Goal: Task Accomplishment & Management: Manage account settings

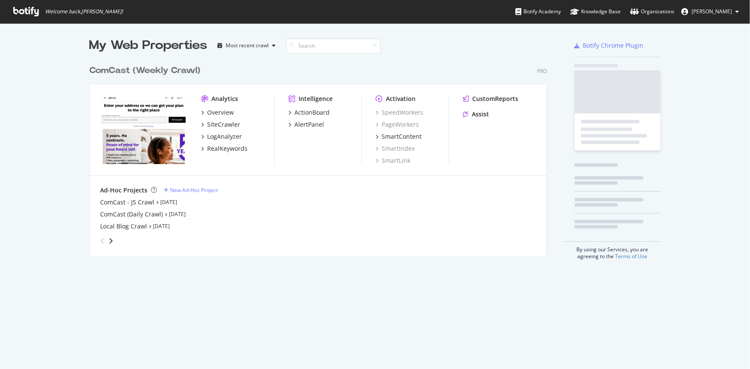
scroll to position [363, 739]
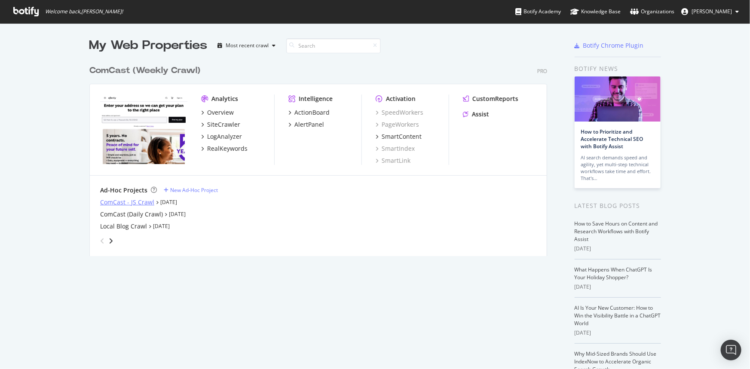
click at [134, 205] on div "ComCast - JS Crawl" at bounding box center [127, 202] width 54 height 9
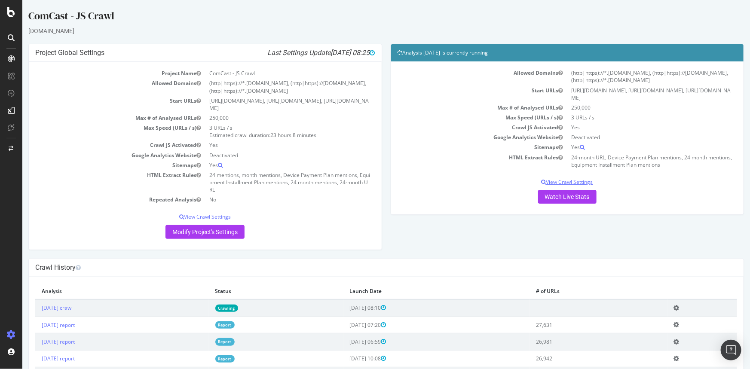
click at [561, 181] on p "View Crawl Settings" at bounding box center [567, 181] width 340 height 7
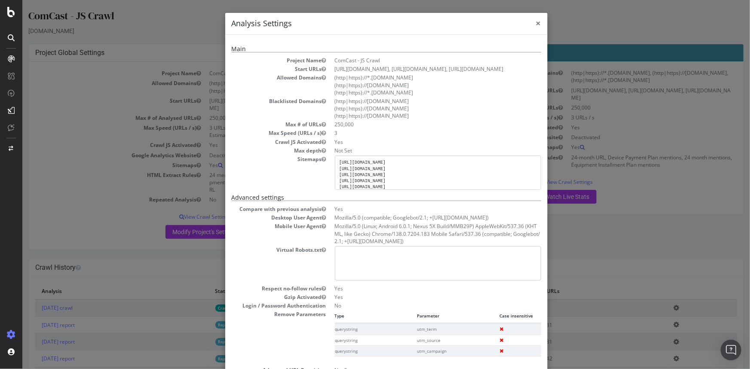
click at [536, 21] on span "×" at bounding box center [538, 23] width 5 height 12
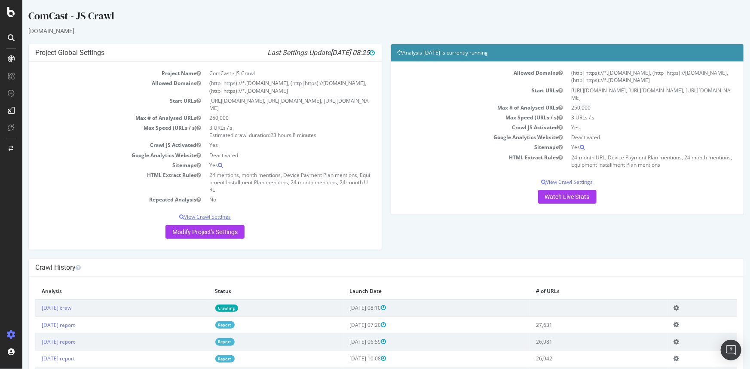
click at [210, 215] on p "View Crawl Settings" at bounding box center [205, 216] width 340 height 7
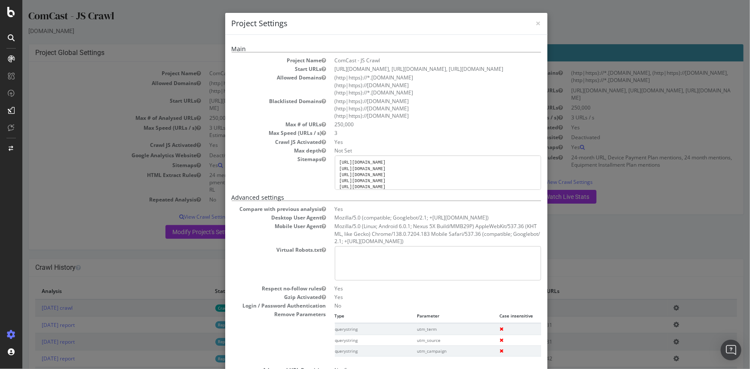
click at [80, 138] on div "× Close Project Settings Main Project Name ComCast - JS Crawl Start URLs [URL][…" at bounding box center [386, 184] width 728 height 369
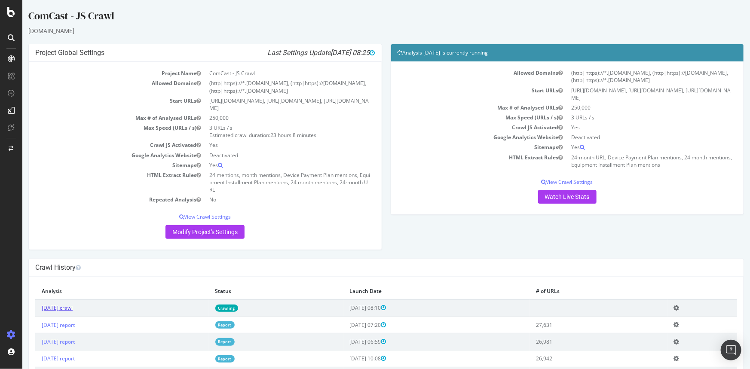
click at [72, 307] on link "[DATE] crawl" at bounding box center [56, 307] width 31 height 7
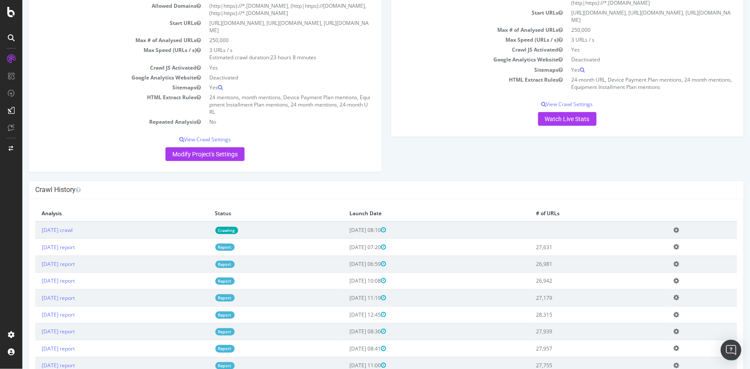
scroll to position [39, 0]
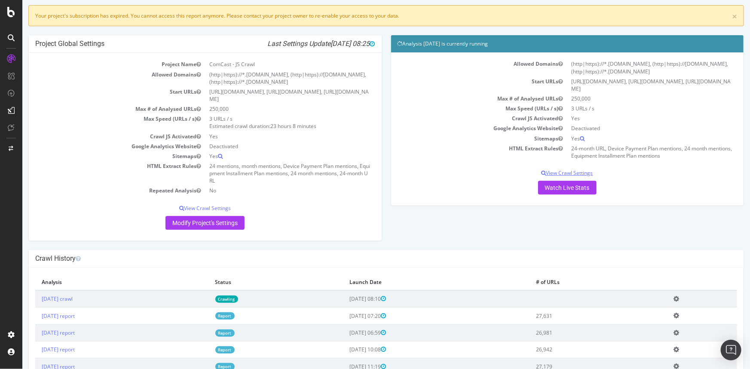
click at [567, 171] on p "View Crawl Settings" at bounding box center [567, 172] width 340 height 7
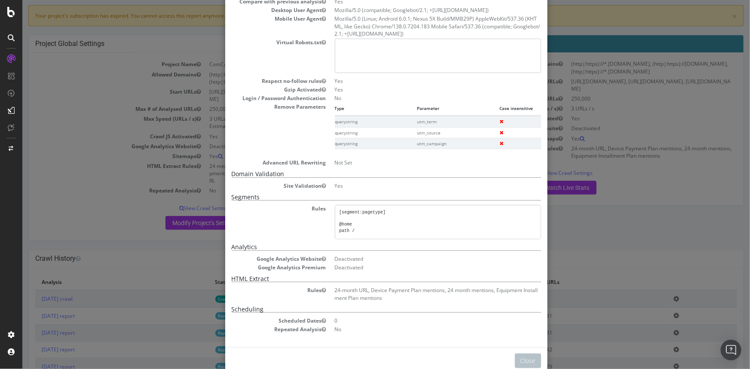
scroll to position [194, 0]
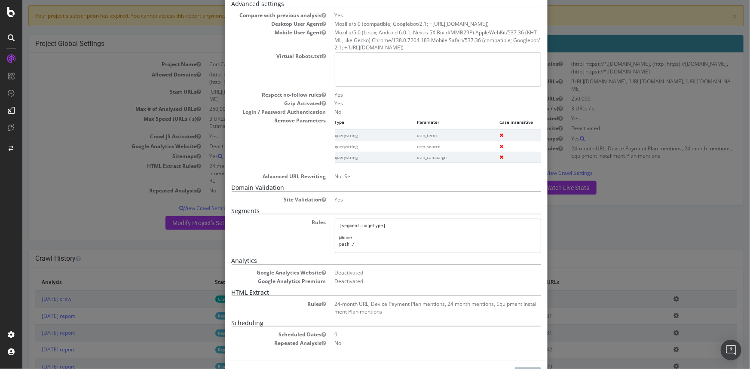
click at [75, 98] on div "× Close Analysis Settings Main Project Name ComCast - JS Crawl Start URLs [URL]…" at bounding box center [386, 184] width 728 height 369
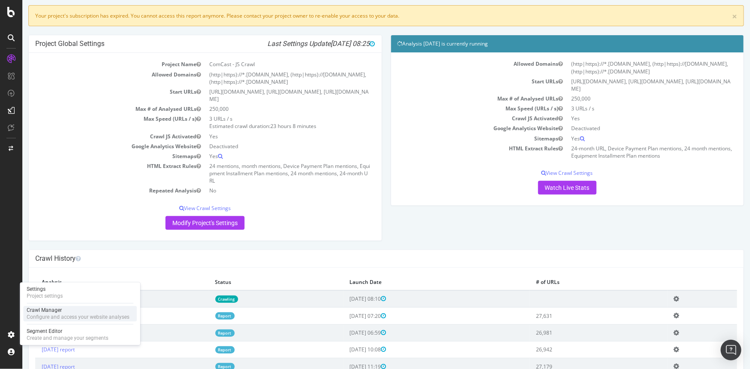
click at [43, 310] on div "Crawl Manager" at bounding box center [78, 310] width 103 height 7
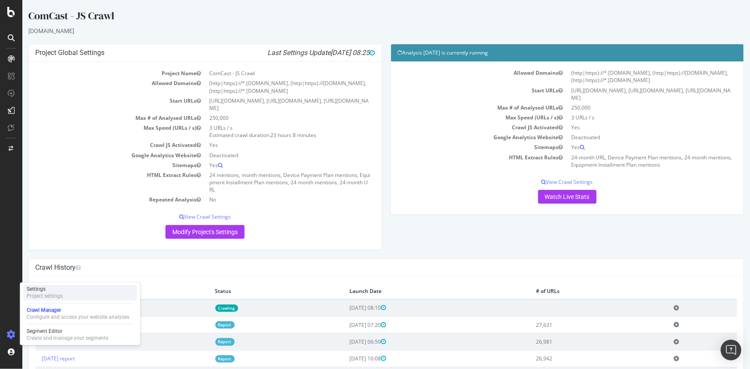
click at [60, 295] on div "Project settings" at bounding box center [45, 296] width 36 height 7
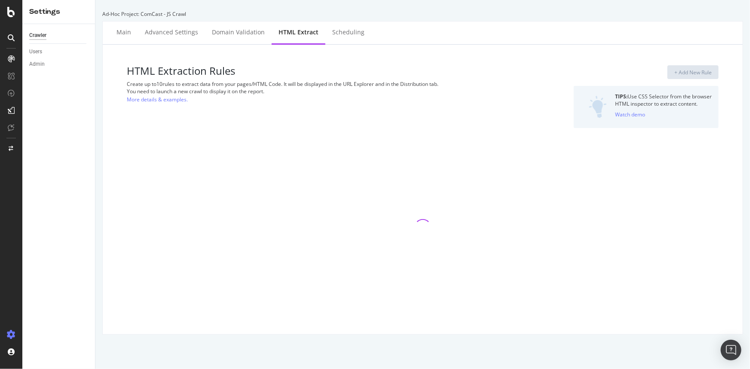
select select "count"
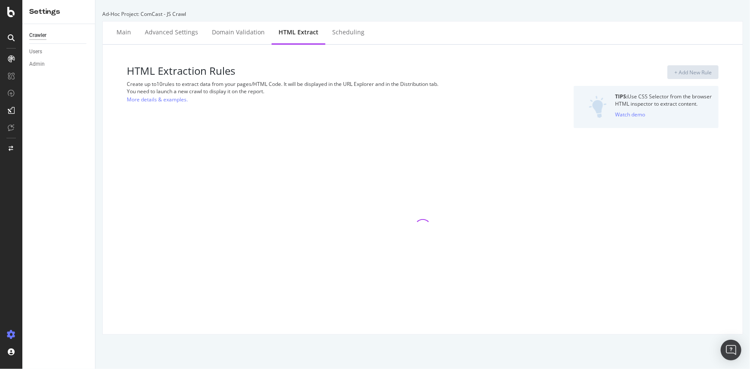
select select "count"
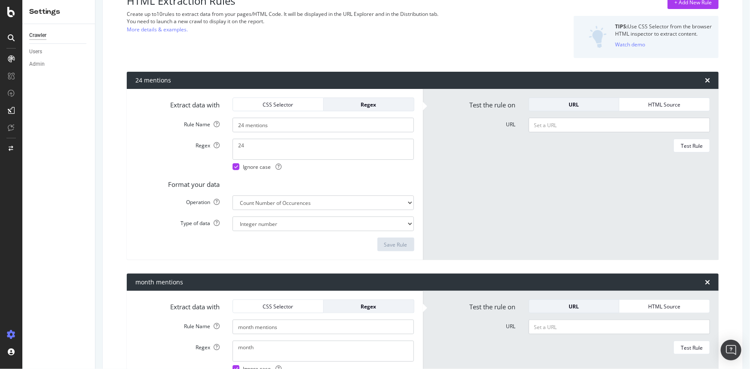
scroll to position [52, 0]
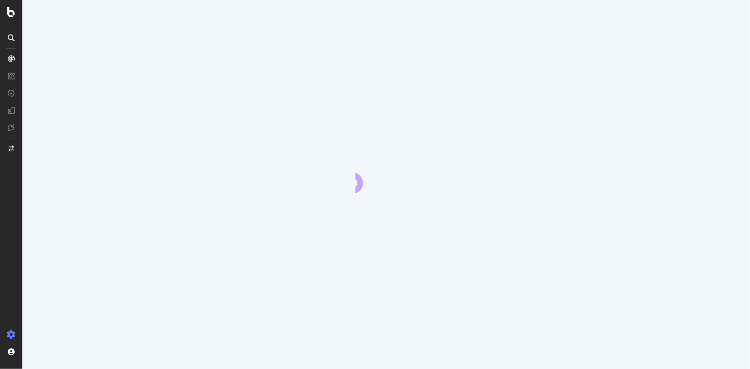
select select "count"
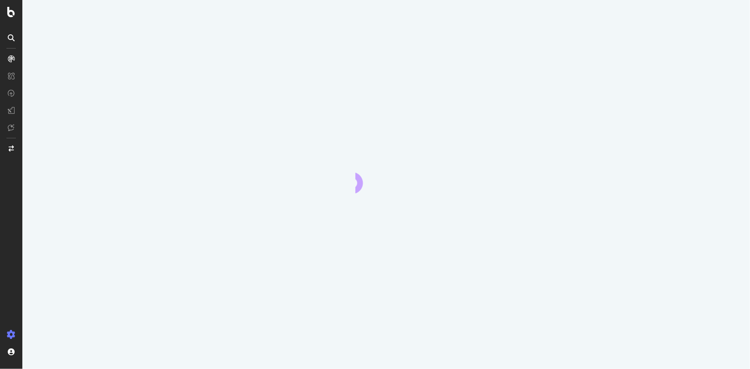
select select "count"
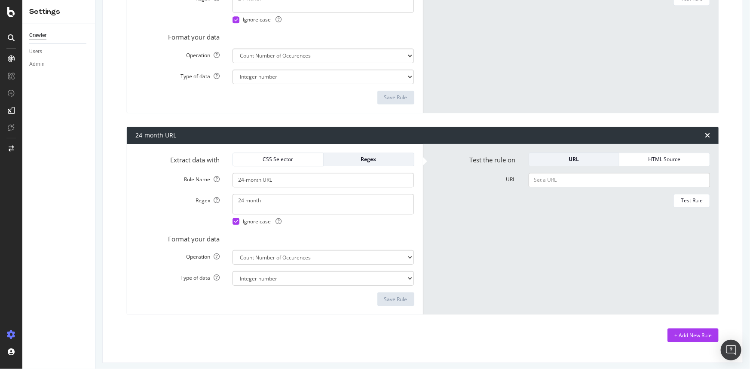
scroll to position [1030, 0]
